Goal: Transaction & Acquisition: Purchase product/service

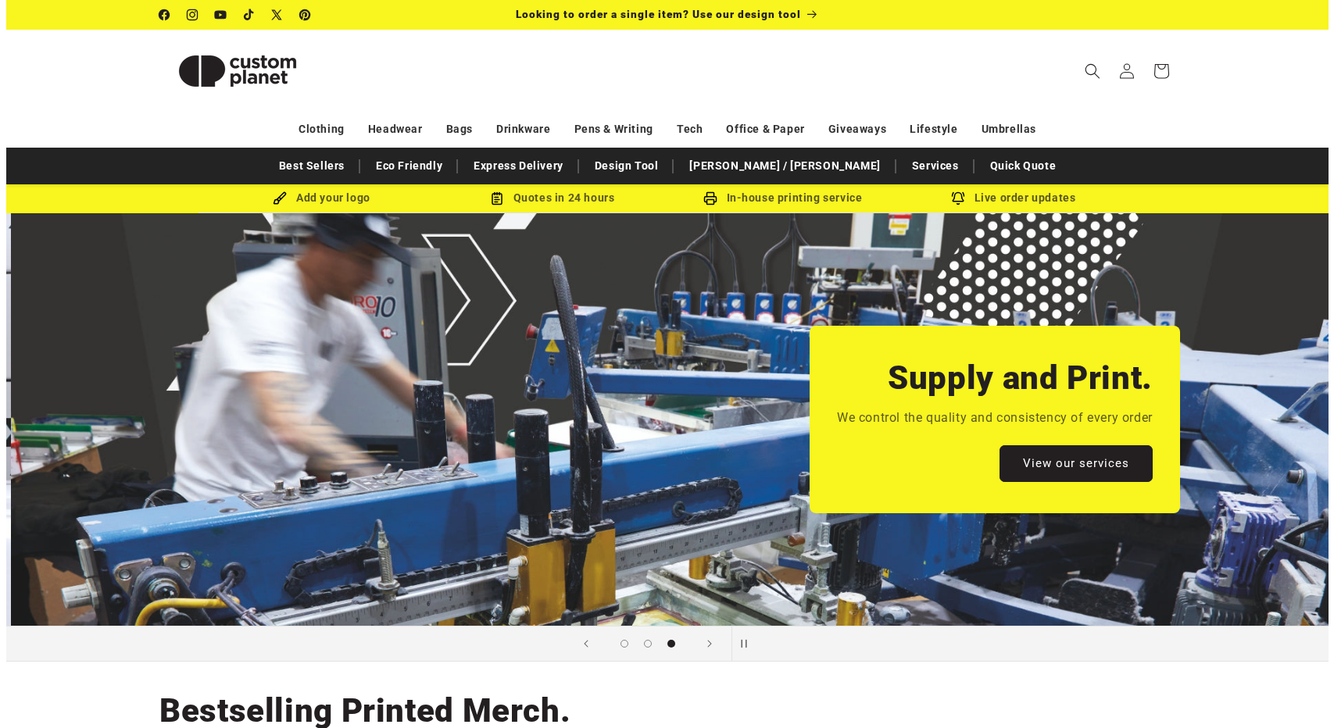
scroll to position [0, 2645]
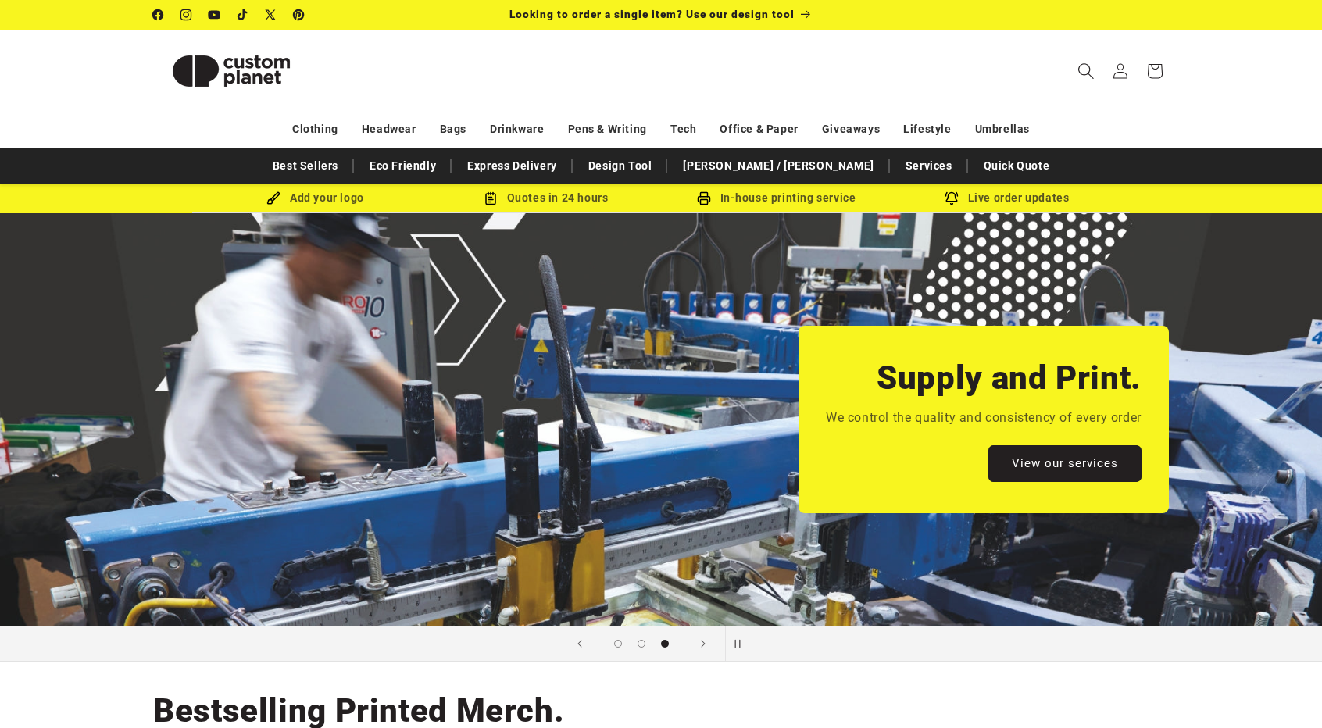
click at [1093, 61] on span "Search" at bounding box center [1086, 71] width 34 height 34
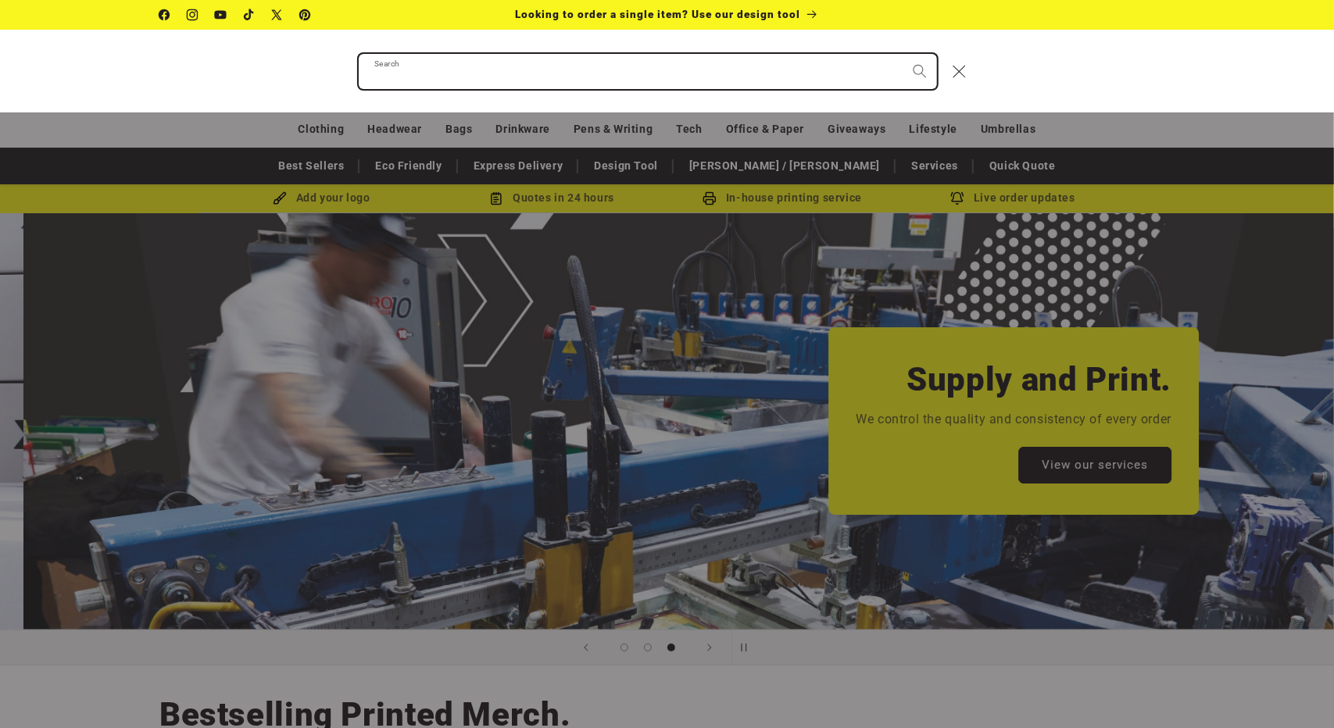
scroll to position [0, 2668]
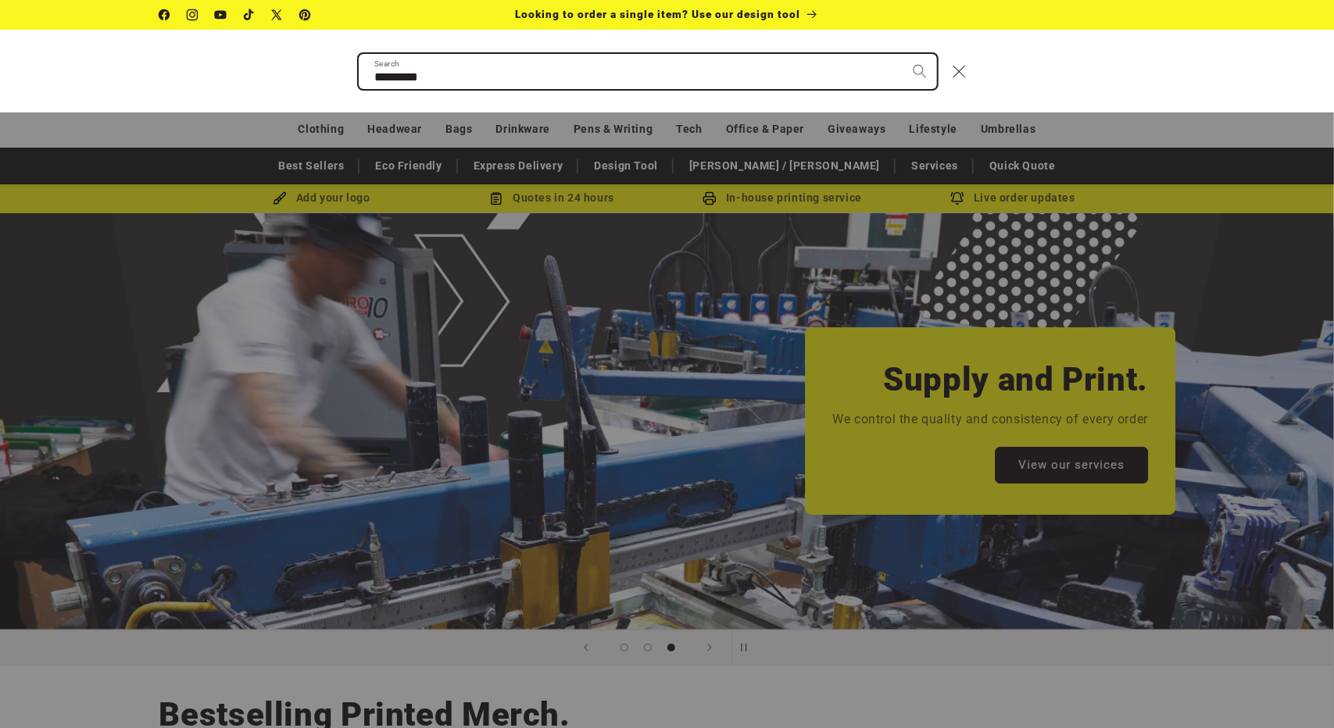
type input "*********"
click at [903, 54] on button "Search" at bounding box center [920, 71] width 34 height 34
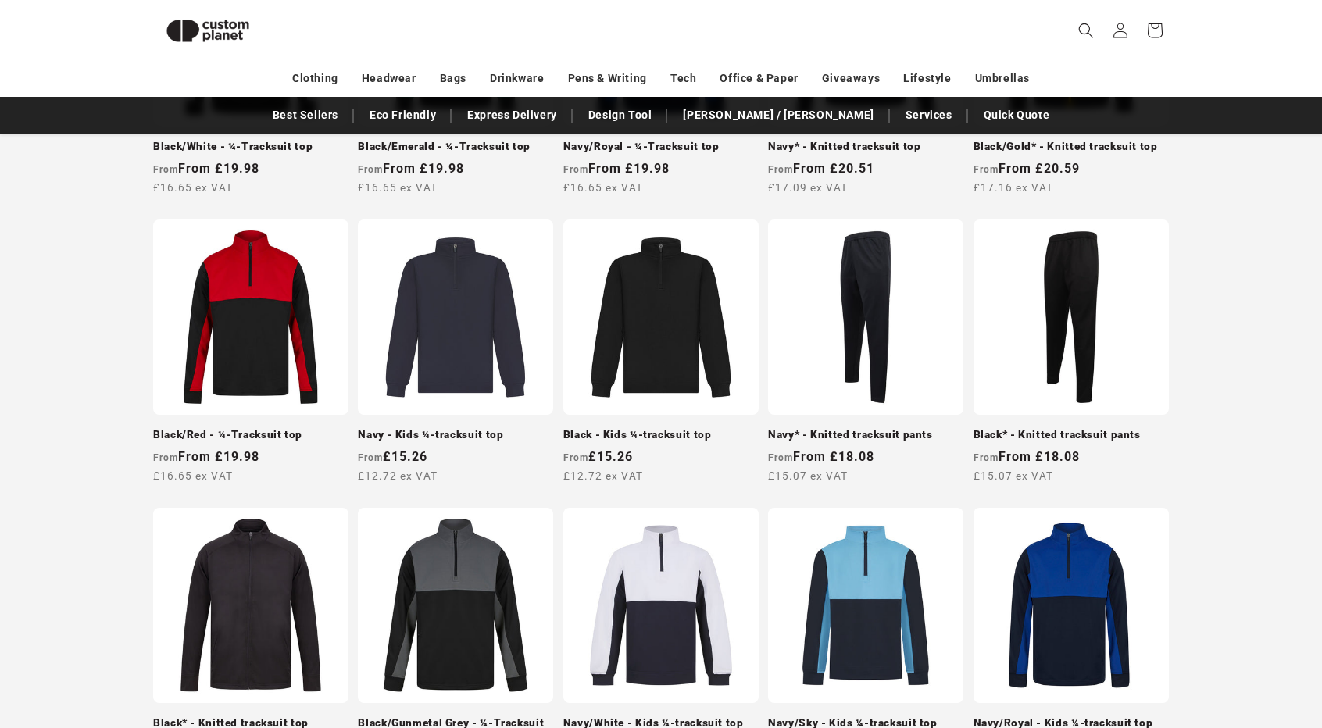
scroll to position [767, 0]
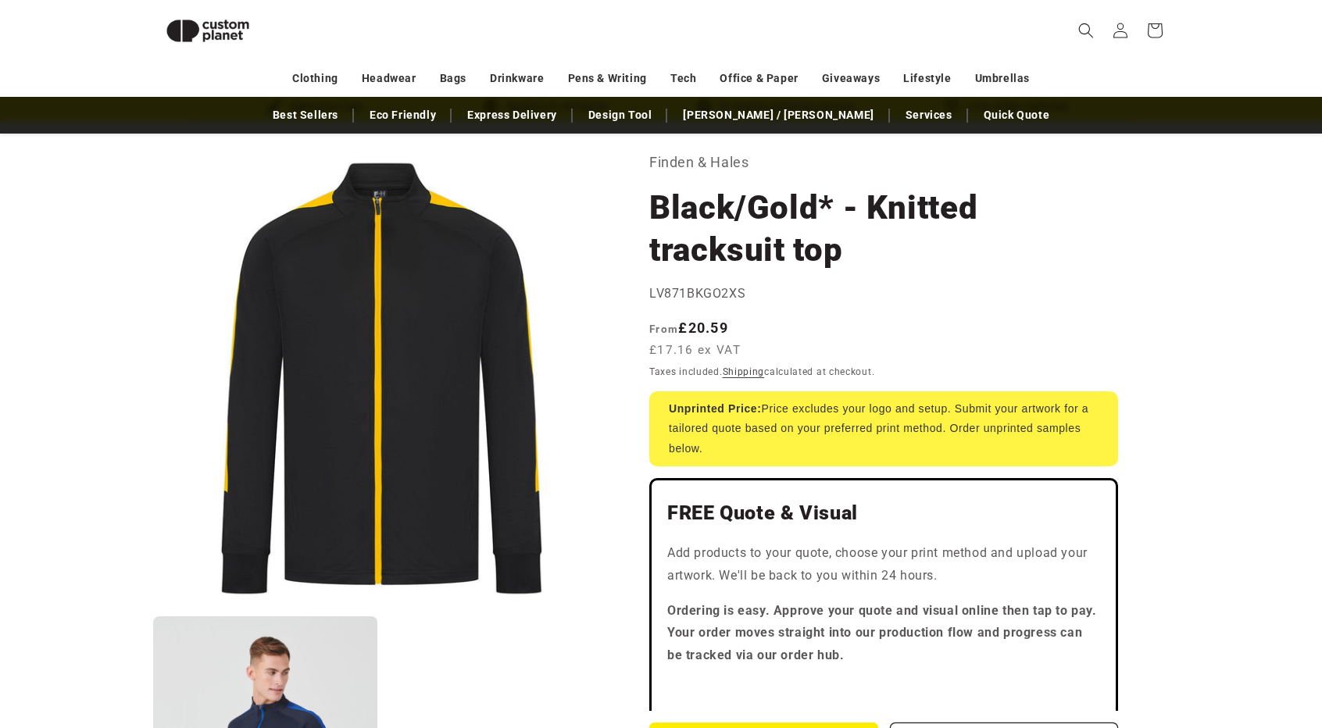
scroll to position [68, 0]
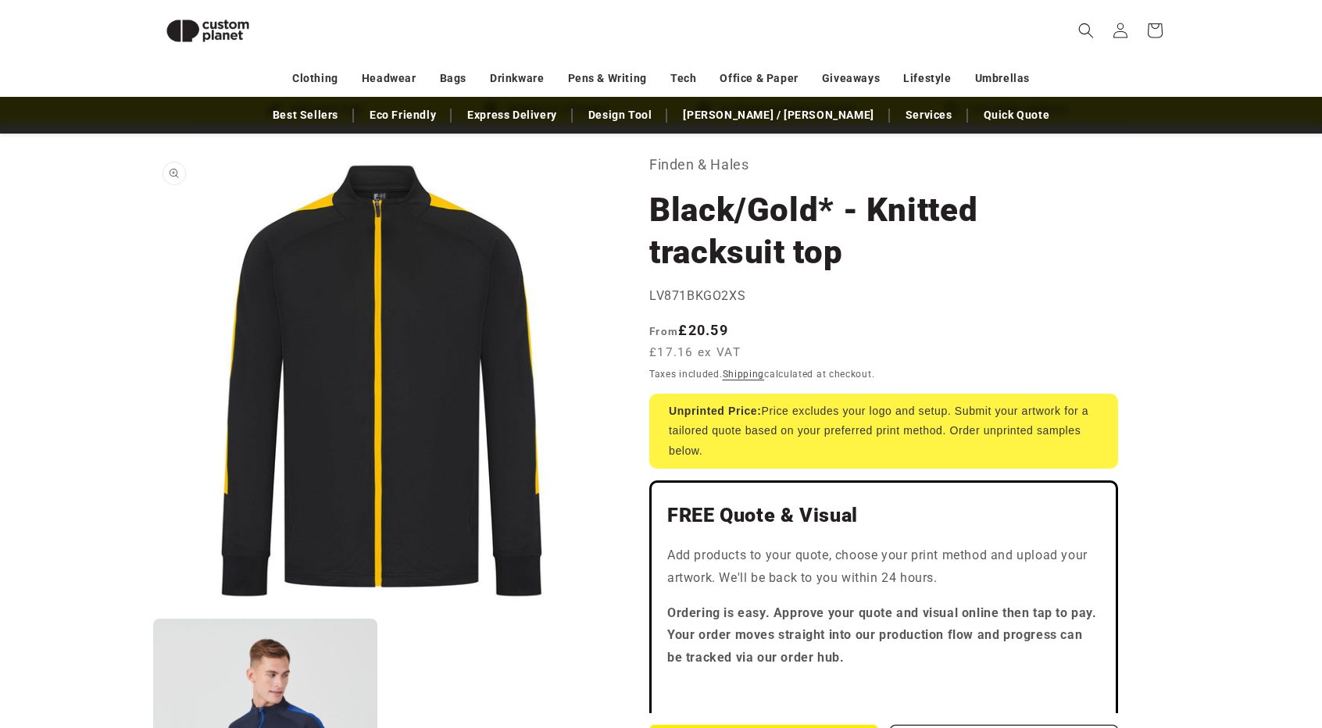
click at [153, 610] on button "Open media 1 in modal" at bounding box center [153, 610] width 0 height 0
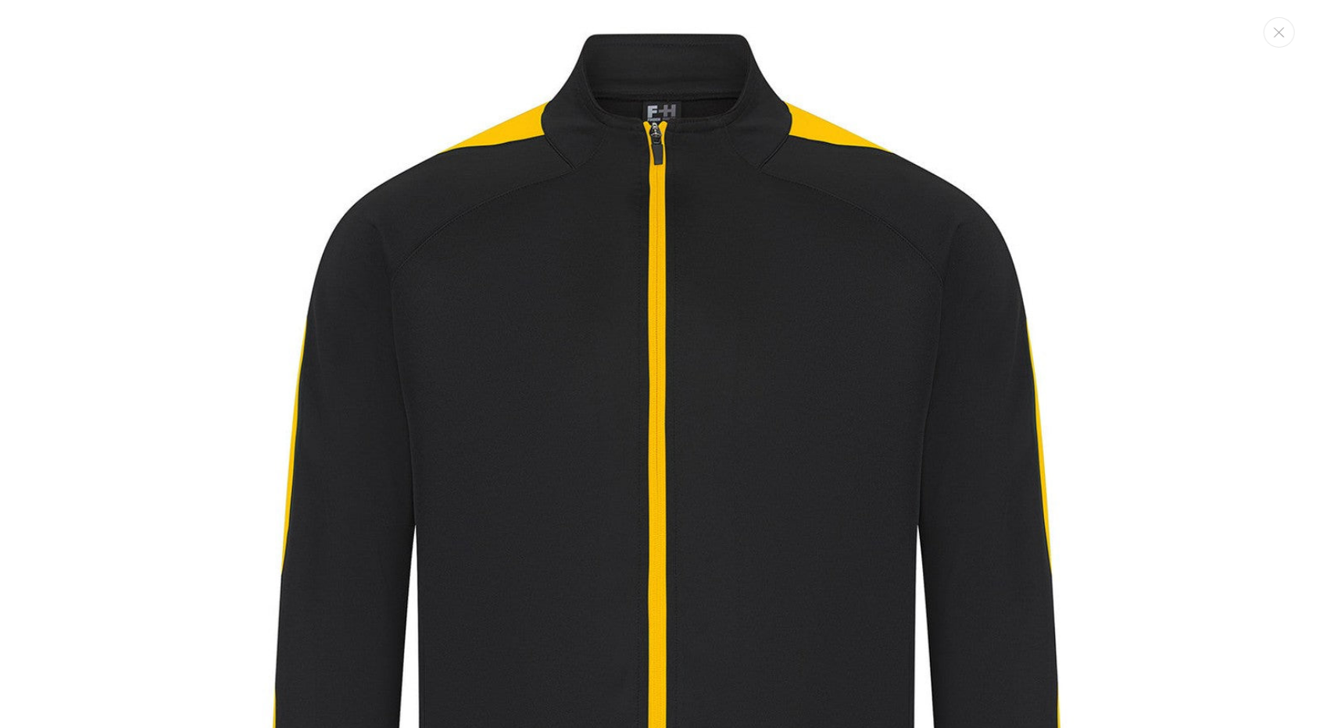
click at [592, 159] on img "Media gallery" at bounding box center [667, 581] width 1162 height 1162
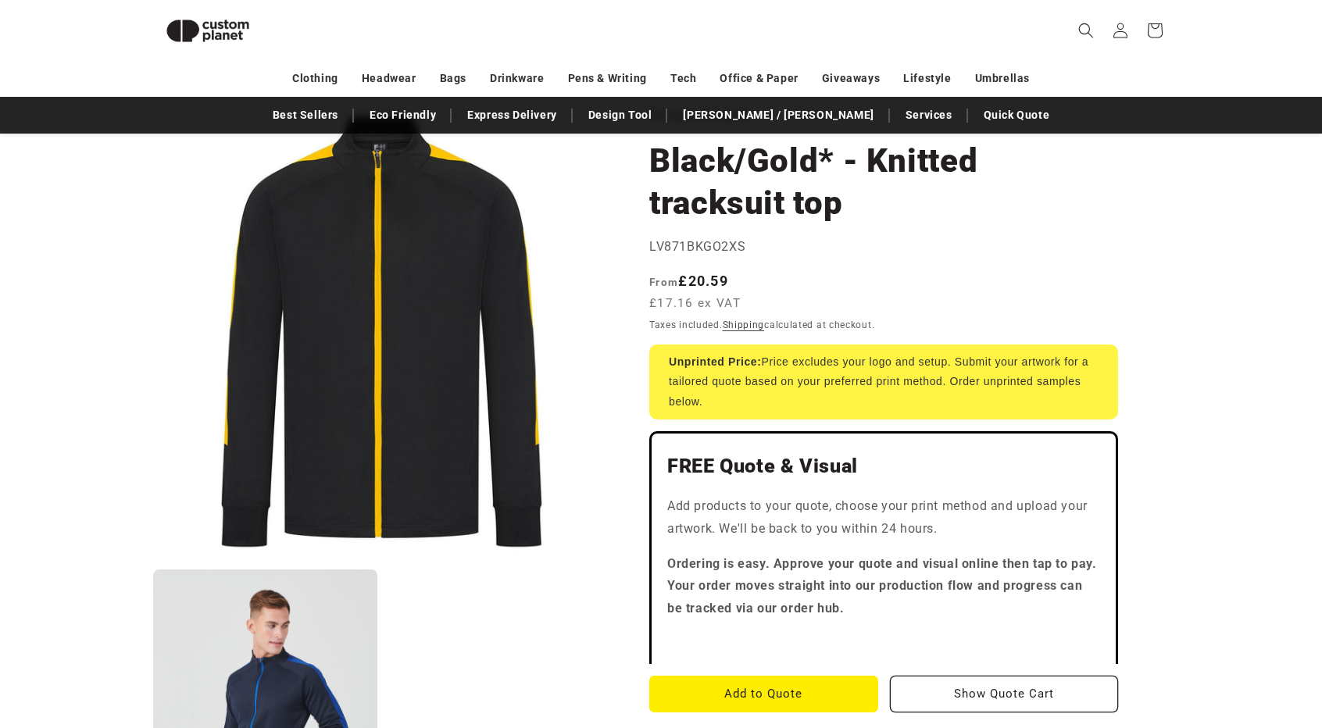
scroll to position [413, 0]
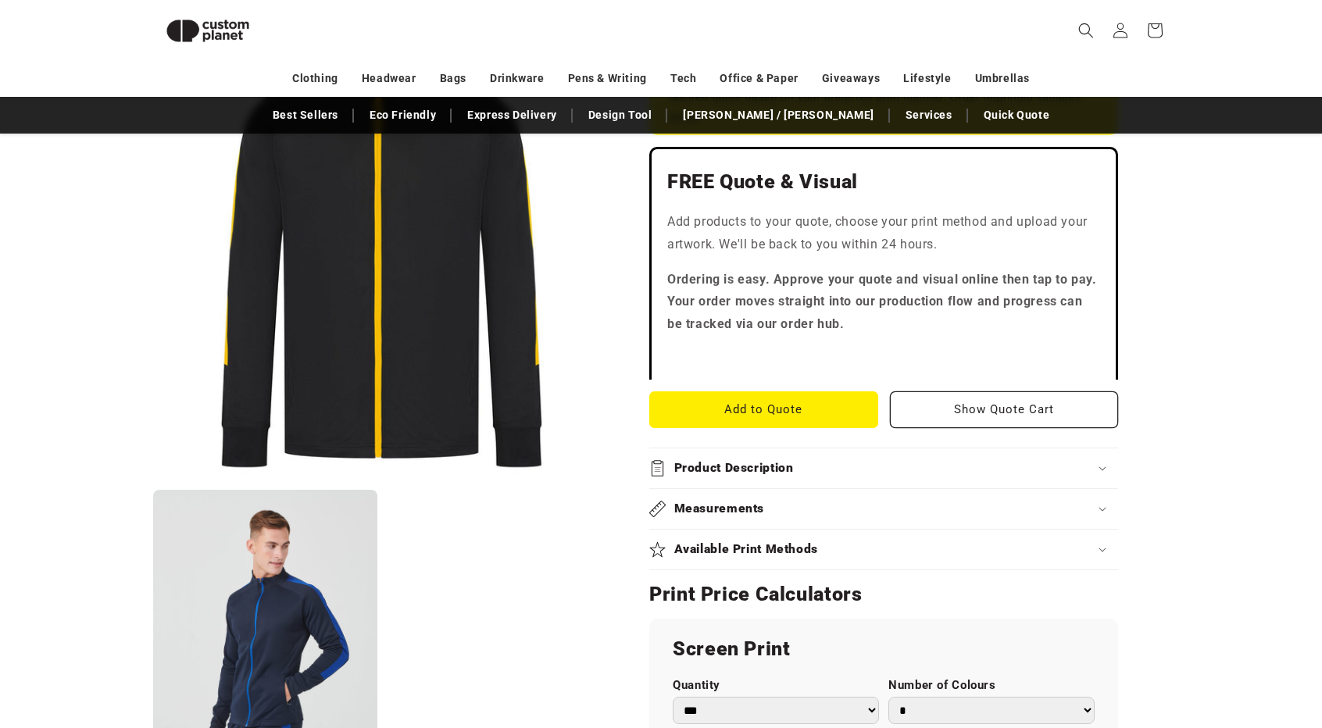
click at [941, 474] on div "Product Description" at bounding box center [883, 468] width 469 height 16
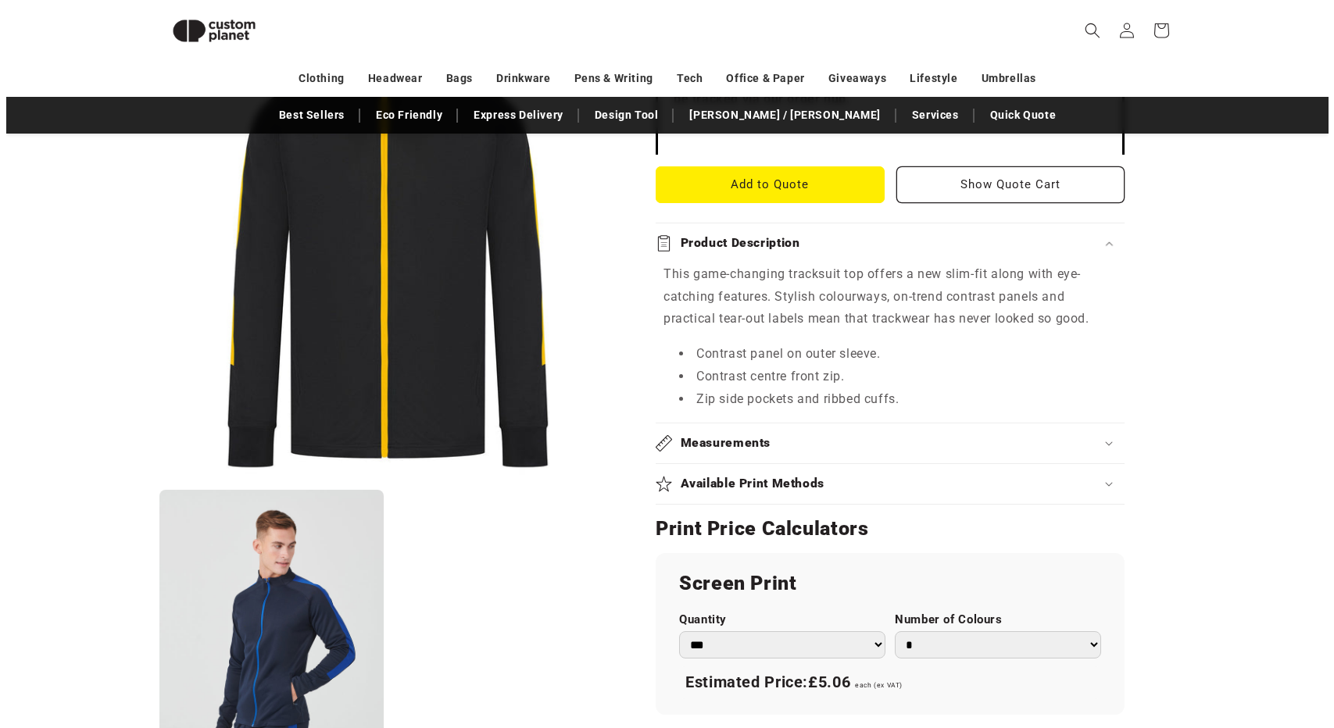
scroll to position [646, 0]
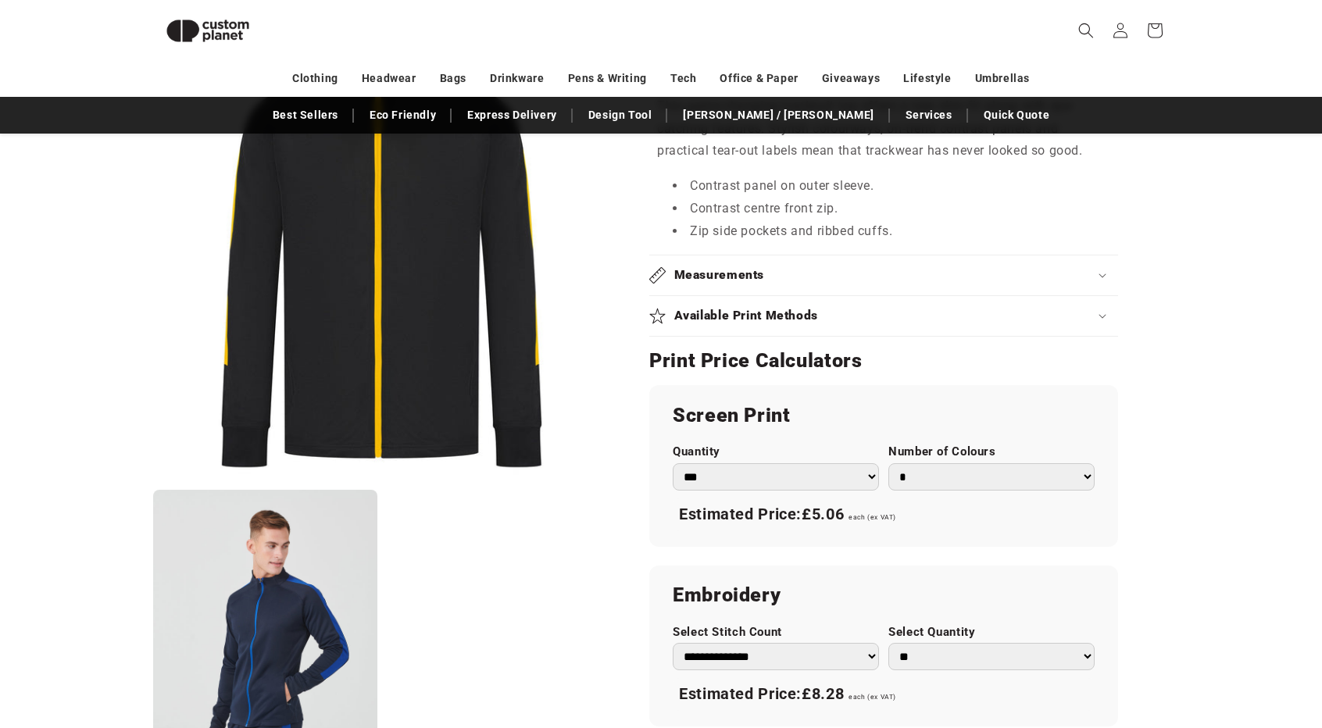
scroll to position [778, 0]
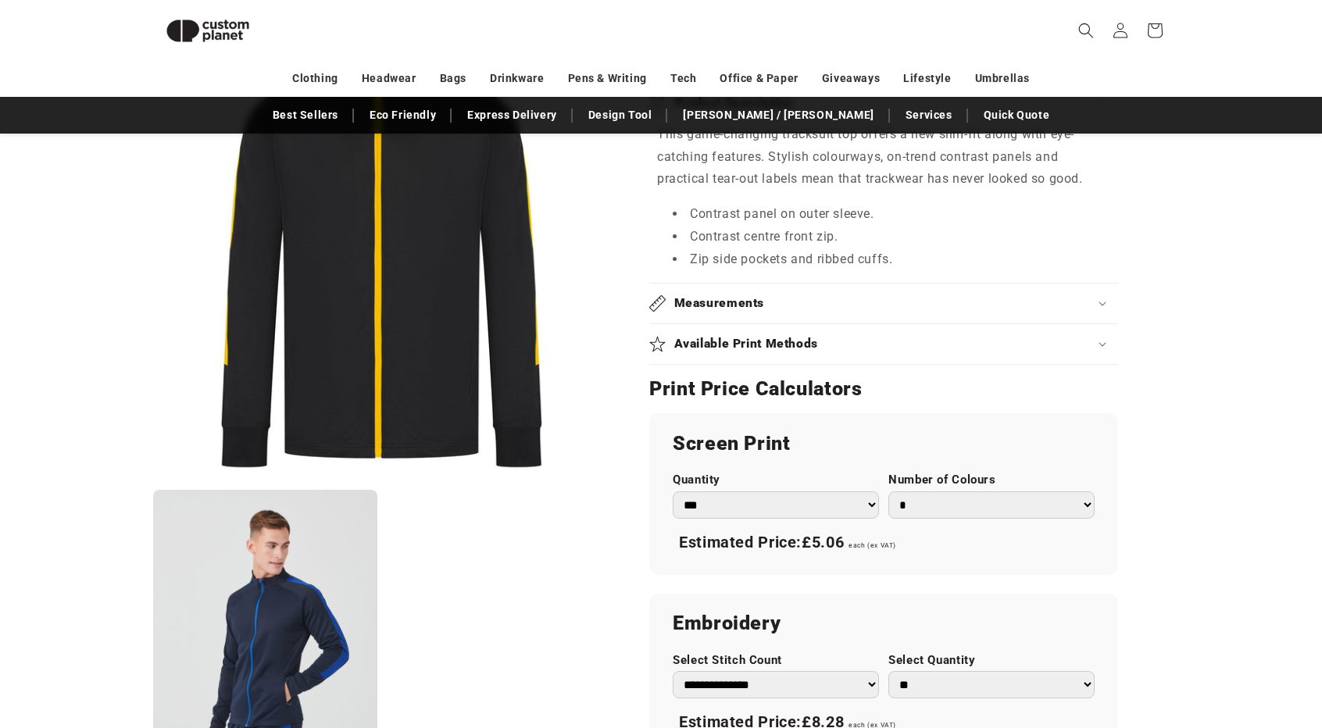
click at [982, 296] on div "Measurements" at bounding box center [883, 303] width 469 height 16
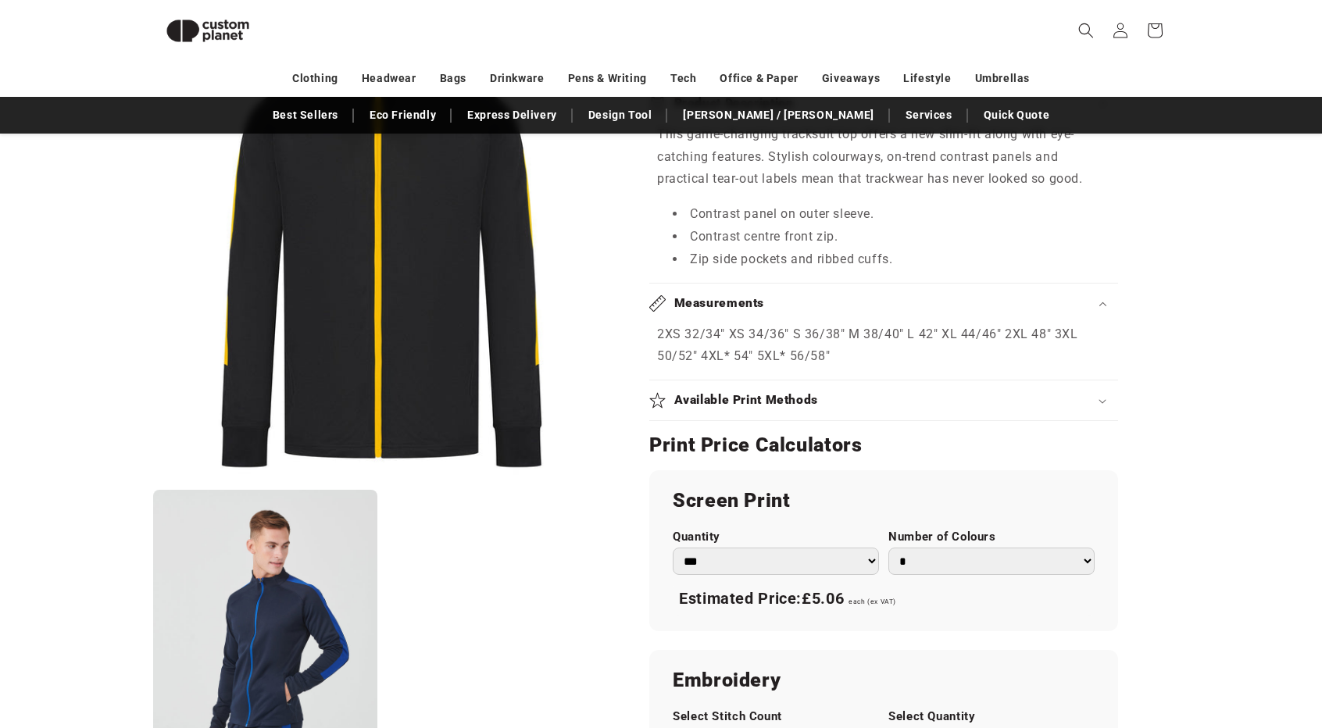
click at [982, 296] on div "Measurements" at bounding box center [883, 303] width 469 height 16
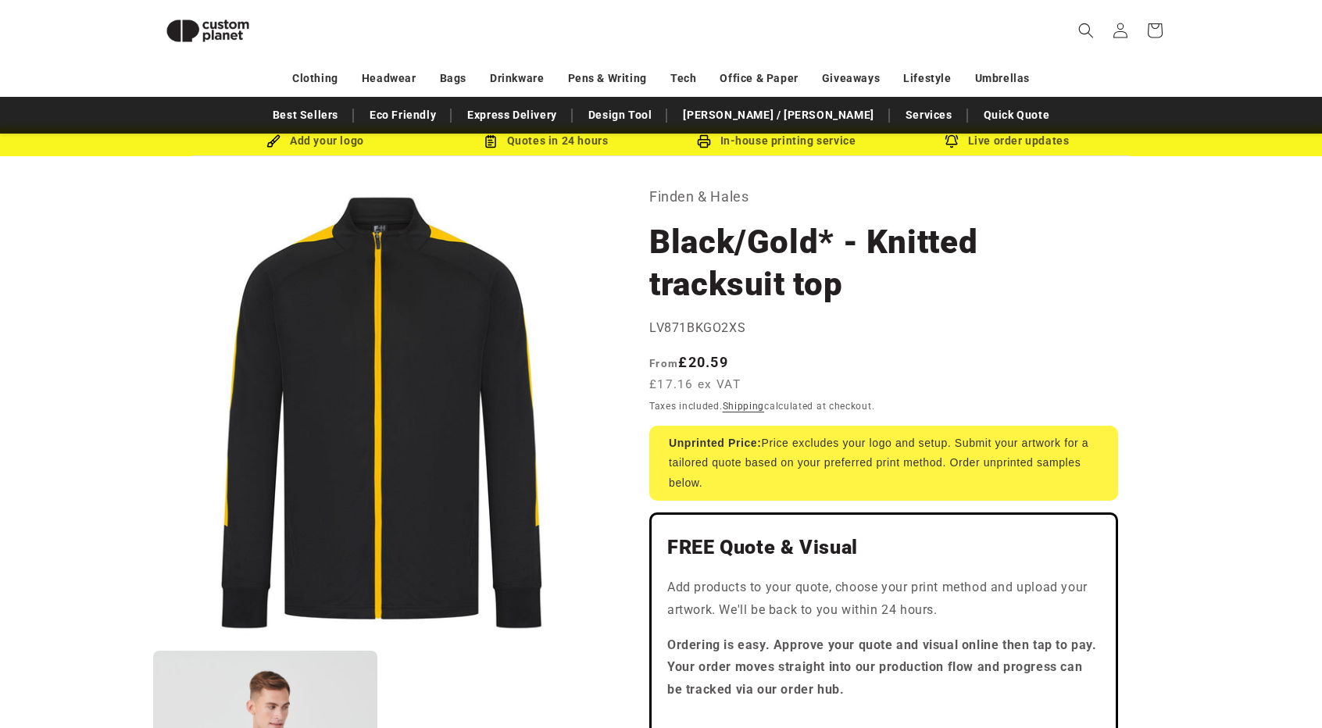
scroll to position [0, 0]
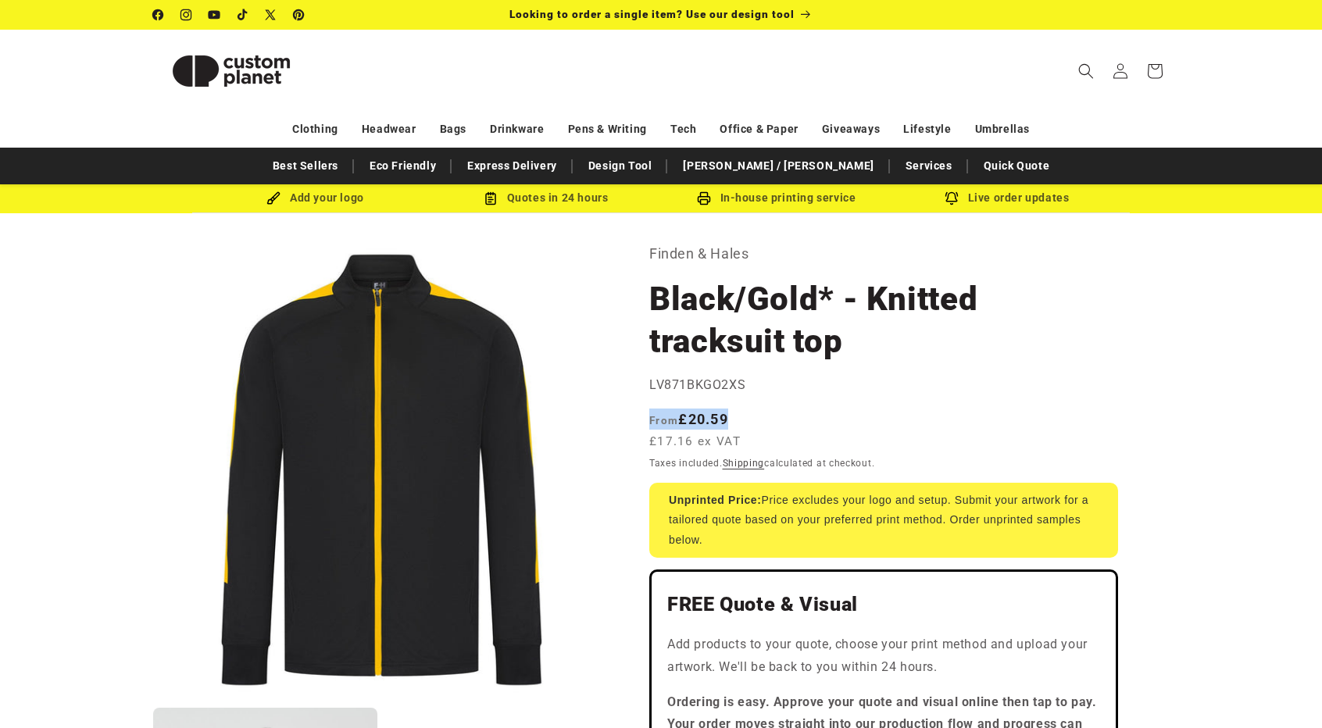
drag, startPoint x: 744, startPoint y: 419, endPoint x: 647, endPoint y: 420, distance: 96.9
click at [662, 421] on span "From" at bounding box center [663, 420] width 29 height 13
drag, startPoint x: 649, startPoint y: 415, endPoint x: 757, endPoint y: 424, distance: 108.3
click at [757, 424] on div "Regular price From £20.59 £17.16 ex VAT Regular price Sale price £20.59 Unit pr…" at bounding box center [883, 432] width 469 height 46
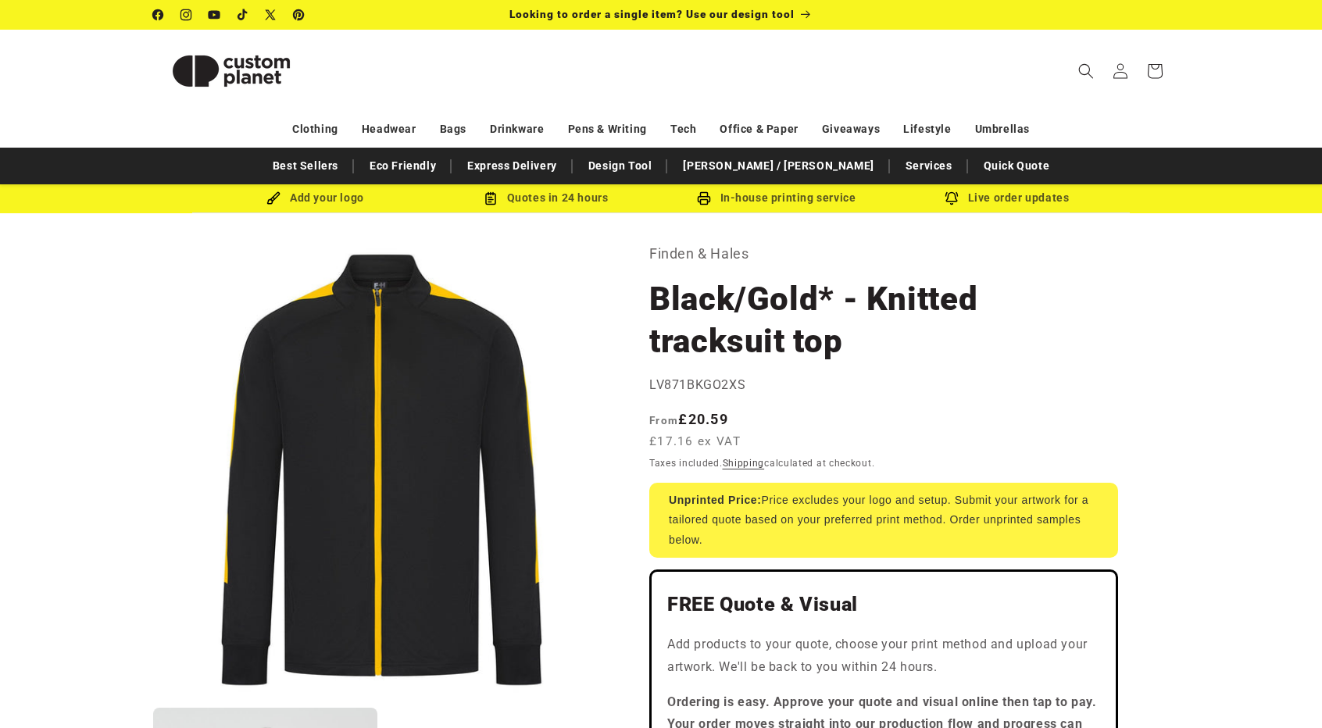
click at [757, 424] on div "Regular price From £20.59 £17.16 ex VAT Regular price Sale price £20.59 Unit pr…" at bounding box center [883, 432] width 469 height 46
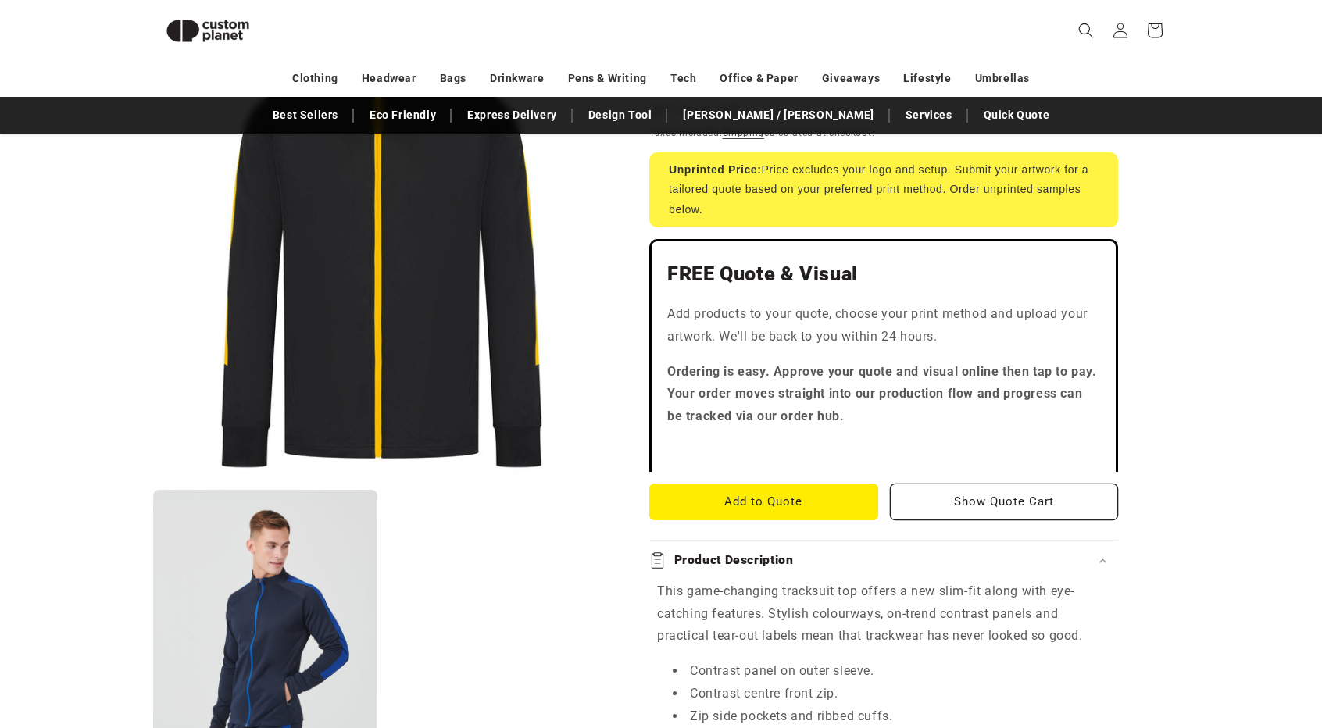
scroll to position [311, 0]
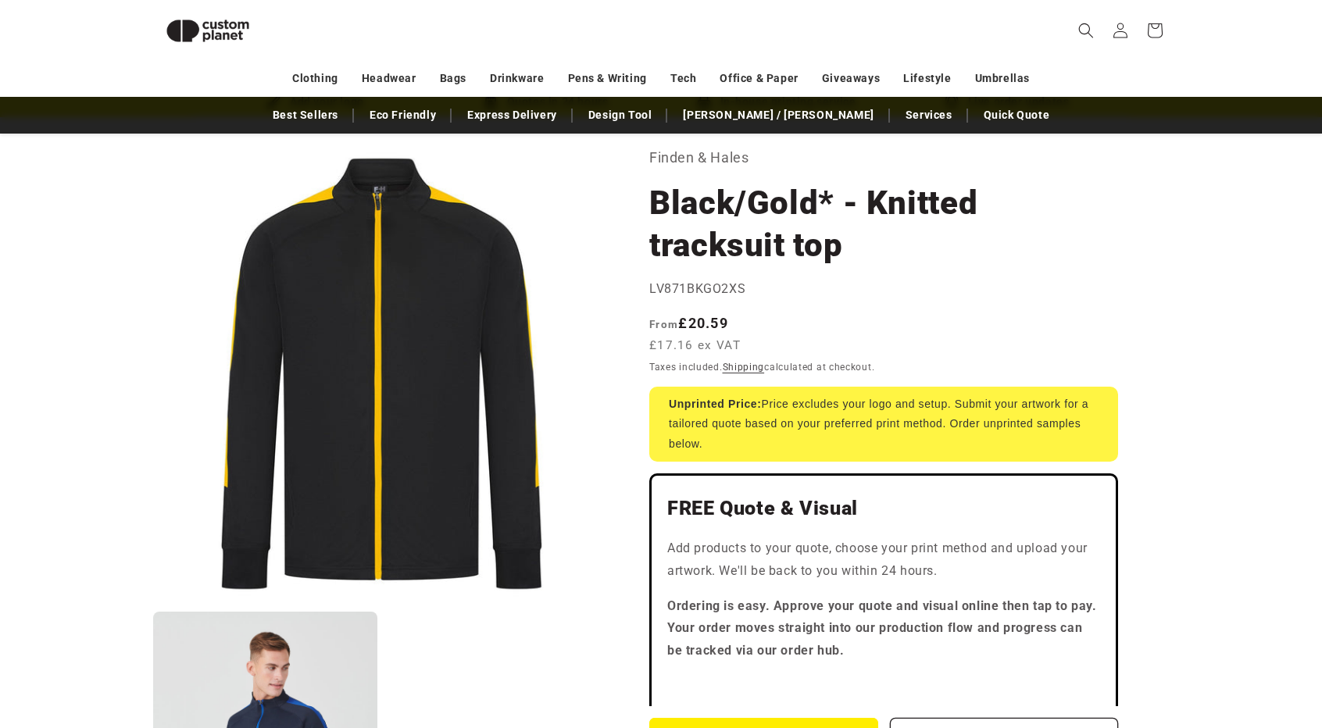
scroll to position [0, 0]
